Goal: Navigation & Orientation: Find specific page/section

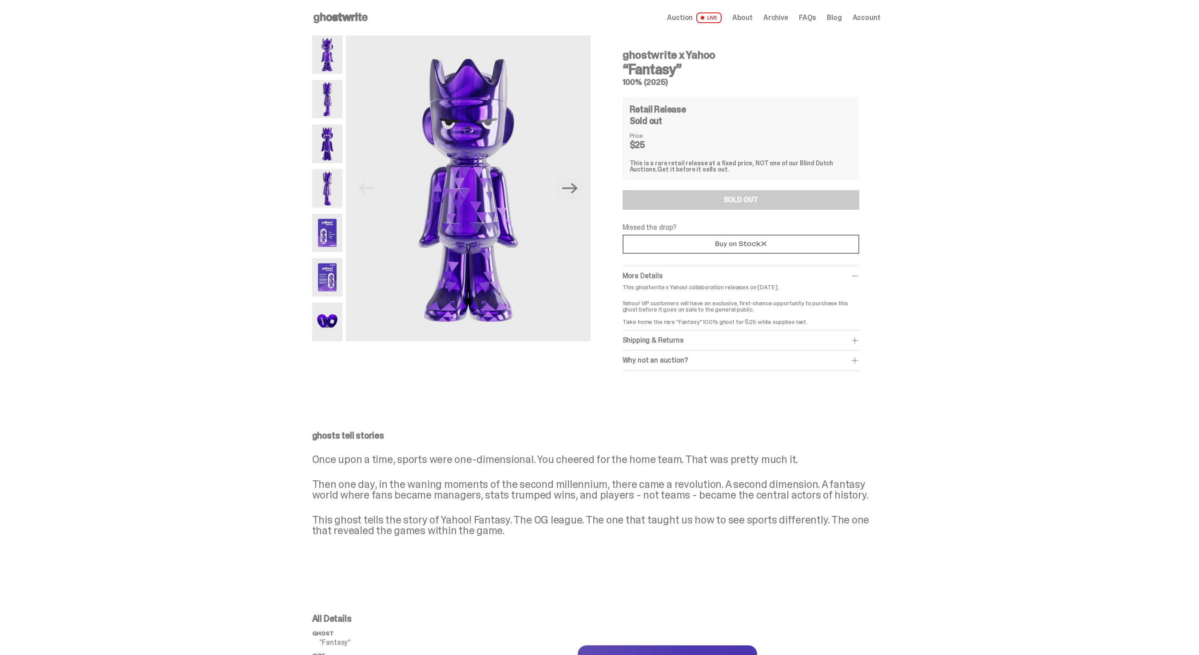
click at [359, 16] on use at bounding box center [341, 17] width 54 height 11
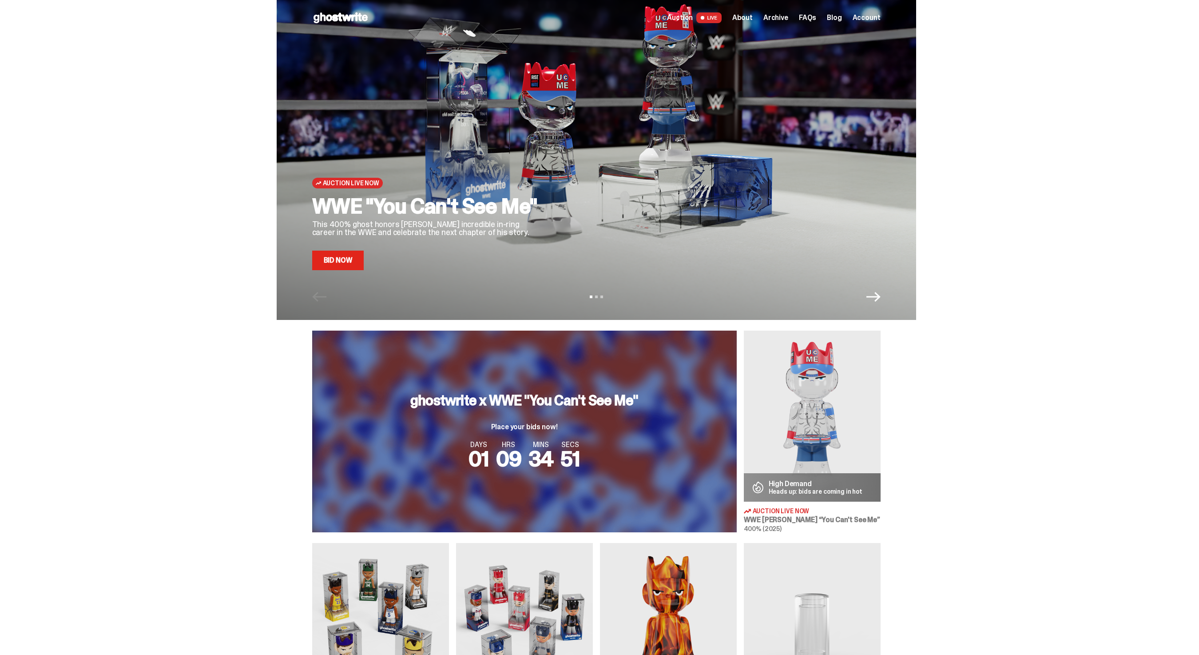
click at [327, 256] on link "Bid Now" at bounding box center [338, 260] width 52 height 20
click at [691, 21] on span "Auction" at bounding box center [680, 17] width 26 height 7
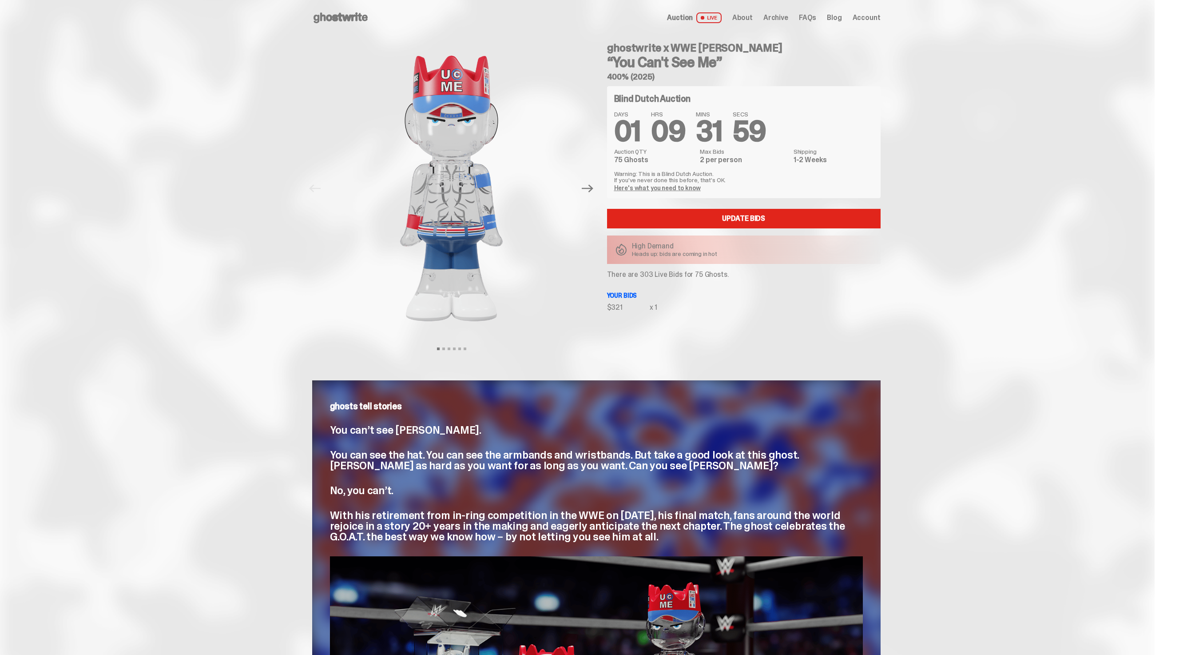
click at [778, 28] on div "Open main menu Home Auction LIVE About Archive FAQs Blog Account" at bounding box center [596, 18] width 568 height 36
click at [779, 19] on span "Archive" at bounding box center [775, 17] width 25 height 7
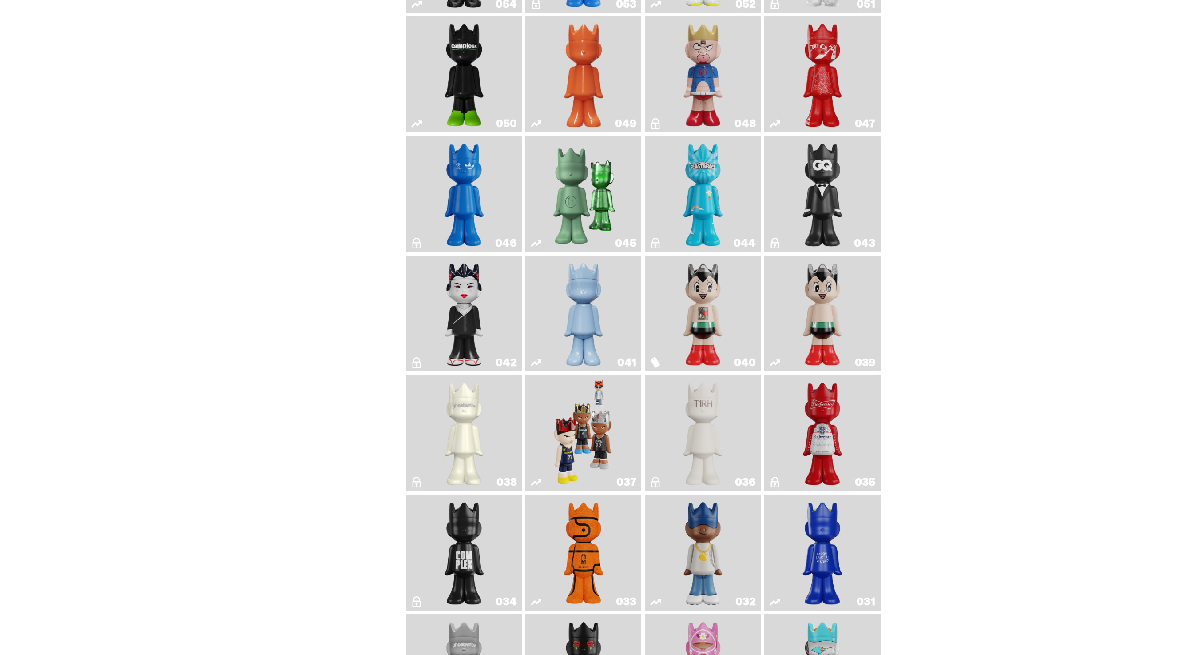
scroll to position [529, 0]
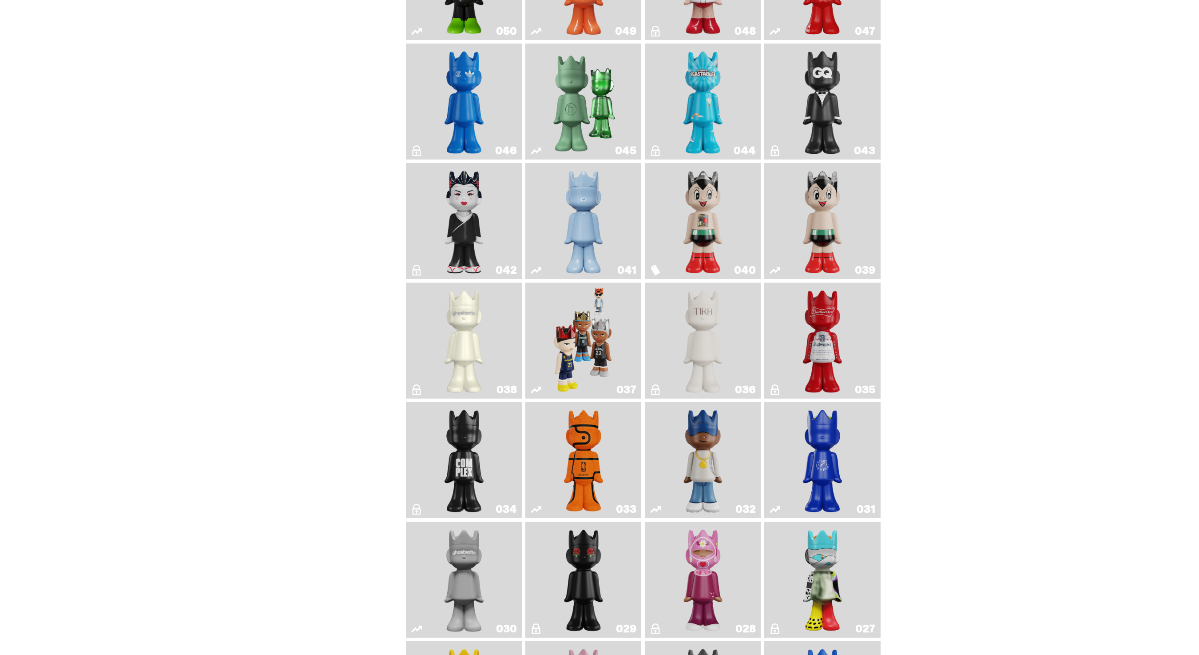
click at [583, 439] on img "Game Ball" at bounding box center [583, 459] width 47 height 109
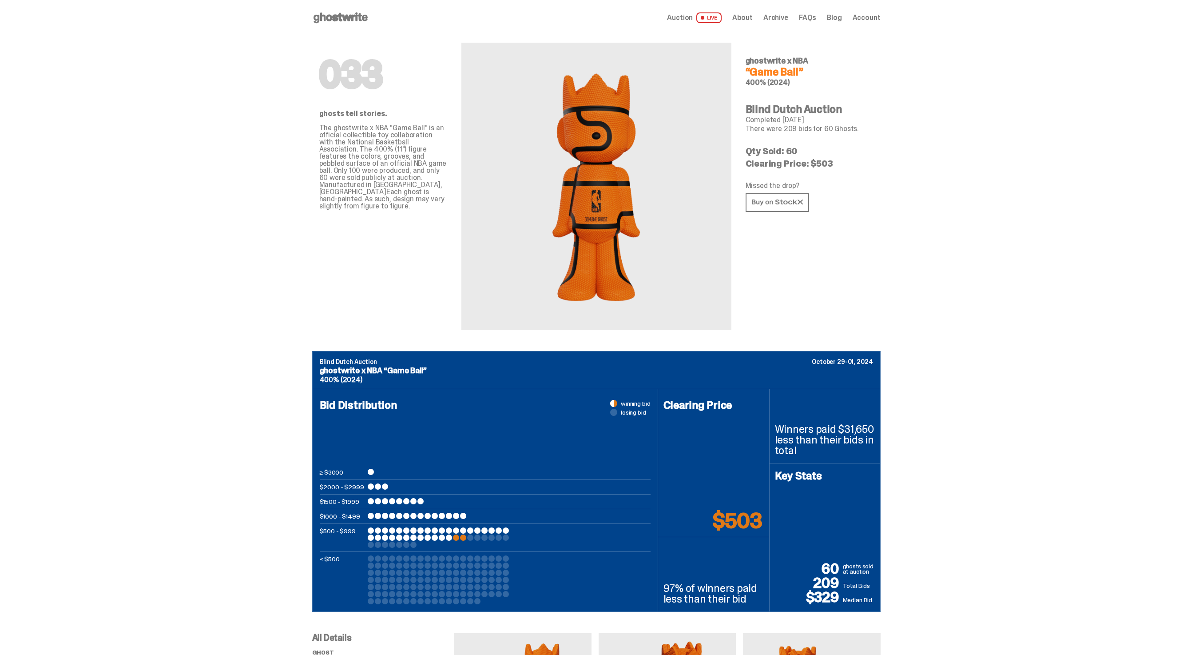
click at [779, 18] on span "Archive" at bounding box center [775, 17] width 25 height 7
